Goal: Find specific page/section: Find specific page/section

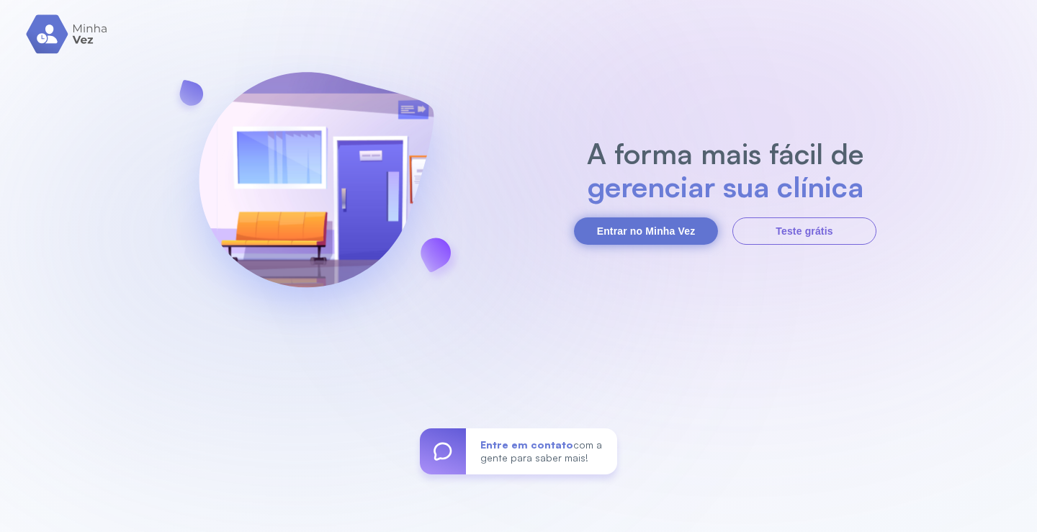
click at [693, 238] on button "Entrar no Minha Vez" at bounding box center [646, 230] width 144 height 27
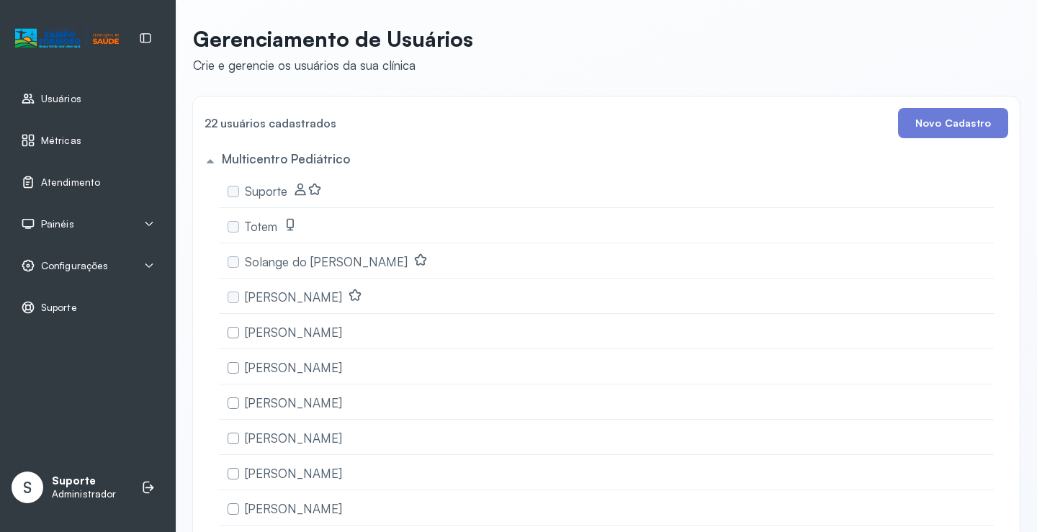
click at [78, 181] on span "Atendimento" at bounding box center [70, 182] width 59 height 12
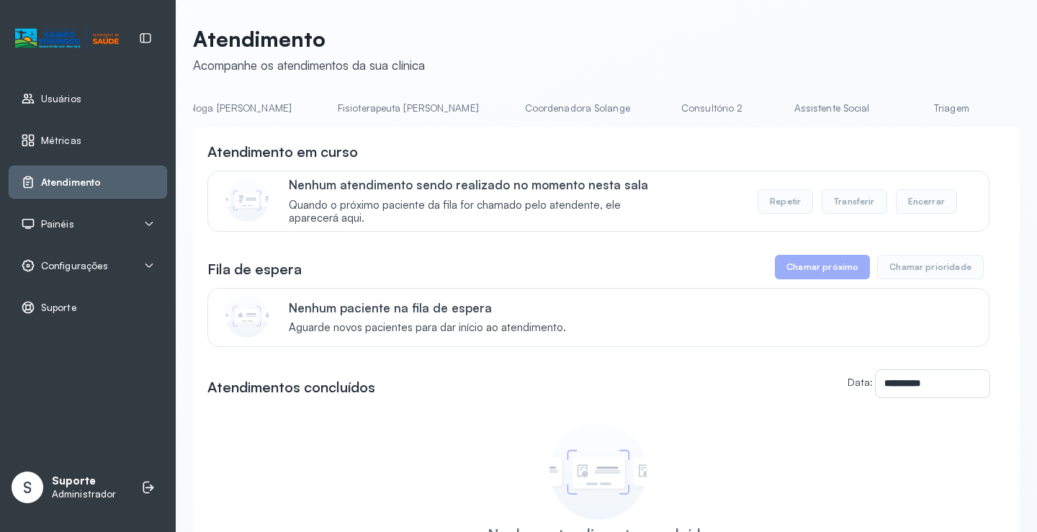
scroll to position [0, 758]
click at [898, 100] on link "Triagem" at bounding box center [948, 108] width 101 height 24
